Goal: Find specific page/section: Find specific page/section

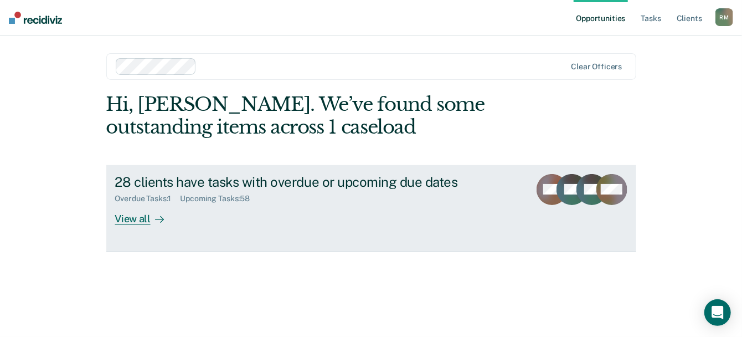
click at [122, 220] on div "View all" at bounding box center [146, 214] width 62 height 22
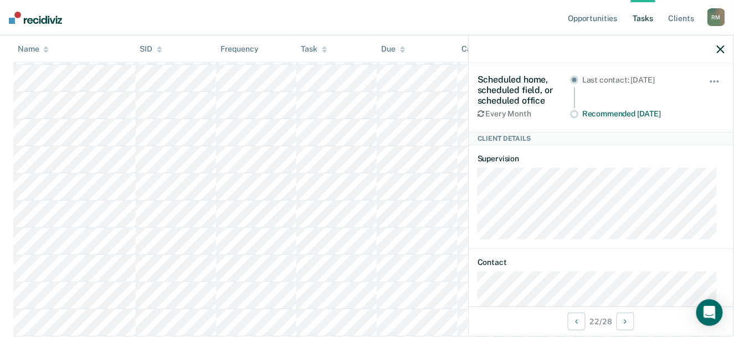
scroll to position [181, 0]
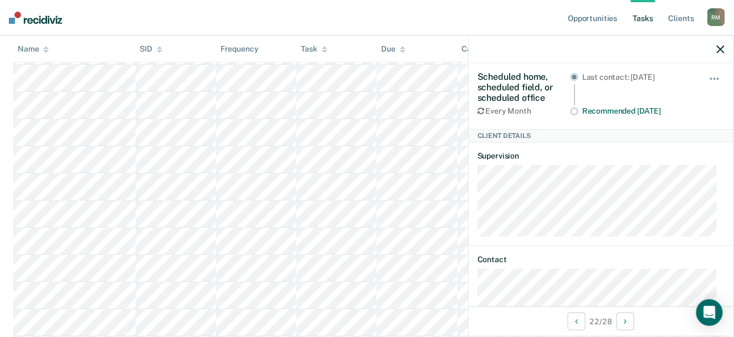
click at [654, 27] on link "Tasks" at bounding box center [643, 17] width 24 height 35
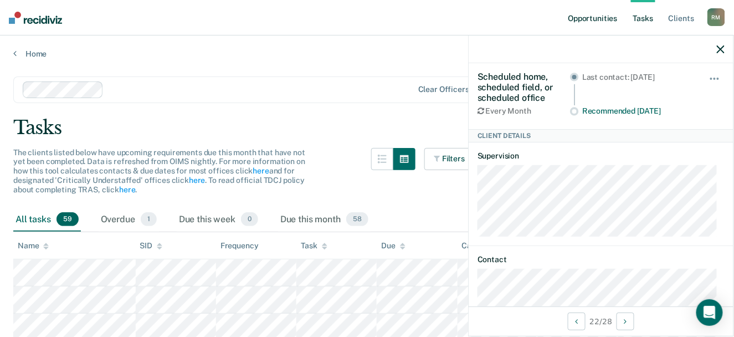
click at [597, 24] on link "Opportunities" at bounding box center [592, 17] width 54 height 35
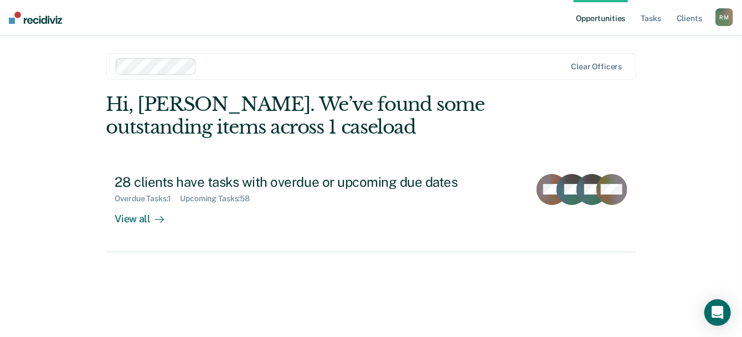
click at [684, 18] on link "Client s" at bounding box center [690, 17] width 30 height 35
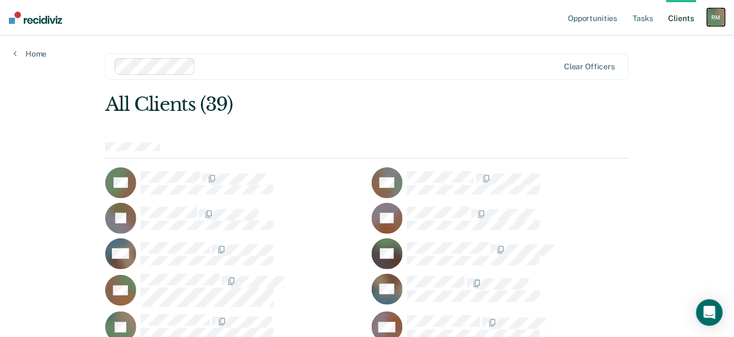
click at [721, 14] on div "R M" at bounding box center [716, 17] width 18 height 18
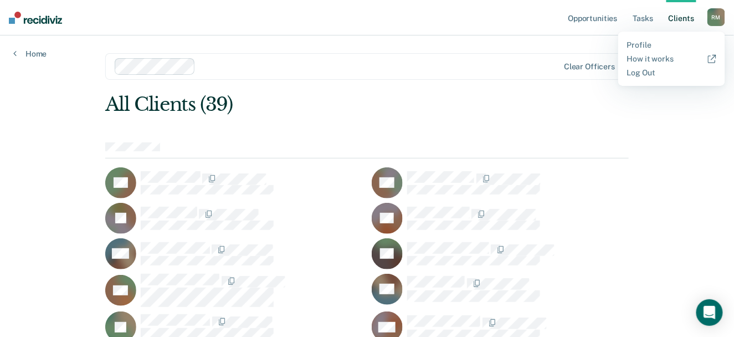
click at [682, 20] on link "Client s" at bounding box center [681, 17] width 30 height 35
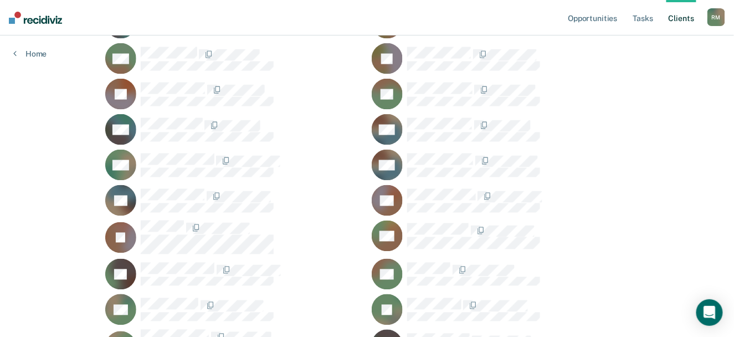
scroll to position [466, 0]
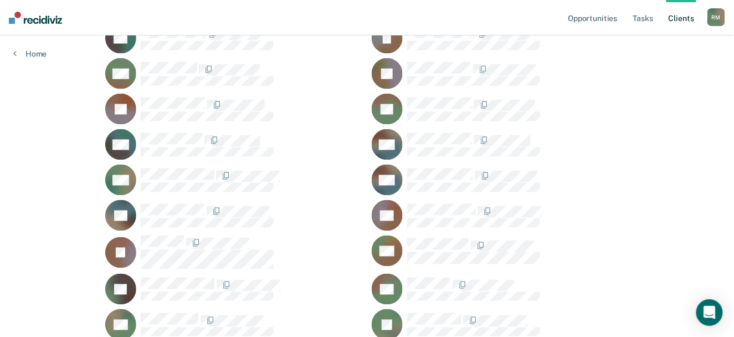
click at [557, 258] on div at bounding box center [518, 251] width 222 height 26
